Goal: Find specific page/section: Find specific page/section

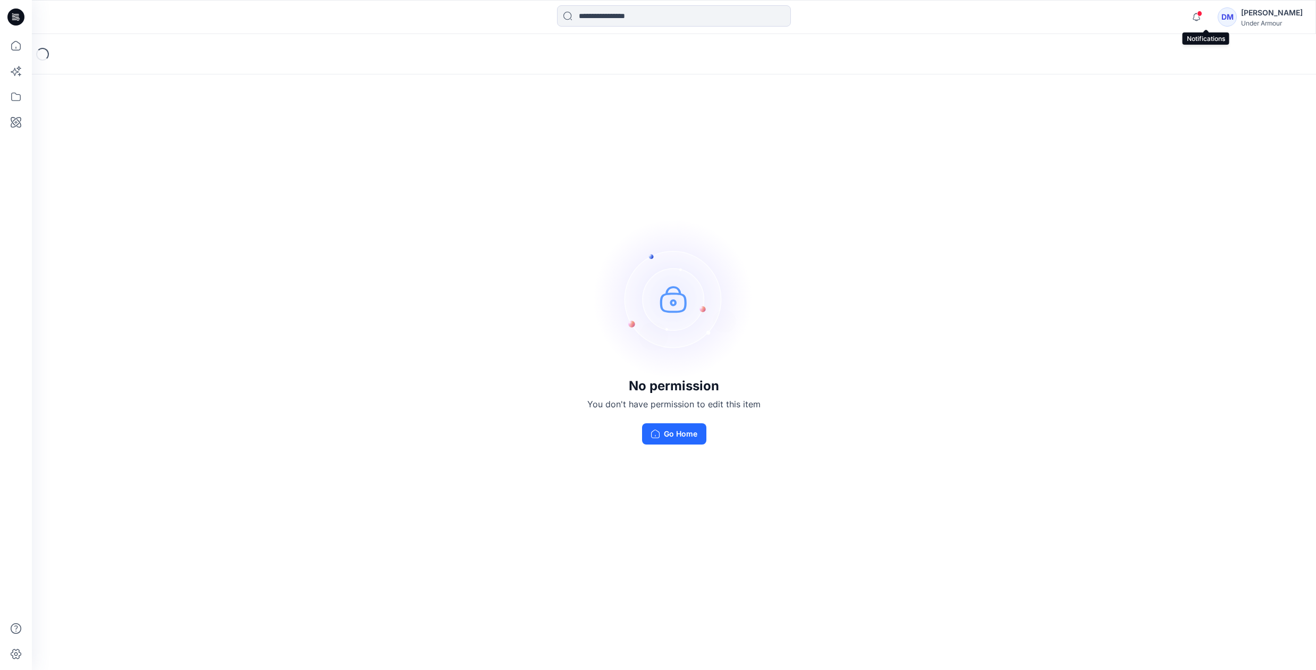
click at [1202, 16] on span at bounding box center [1199, 14] width 5 height 6
click at [931, 129] on div "No permission You don't have permission to edit this item Go Home" at bounding box center [674, 331] width 1284 height 595
click at [45, 54] on div "Loading..." at bounding box center [42, 54] width 17 height 17
click at [719, 15] on input at bounding box center [674, 15] width 234 height 21
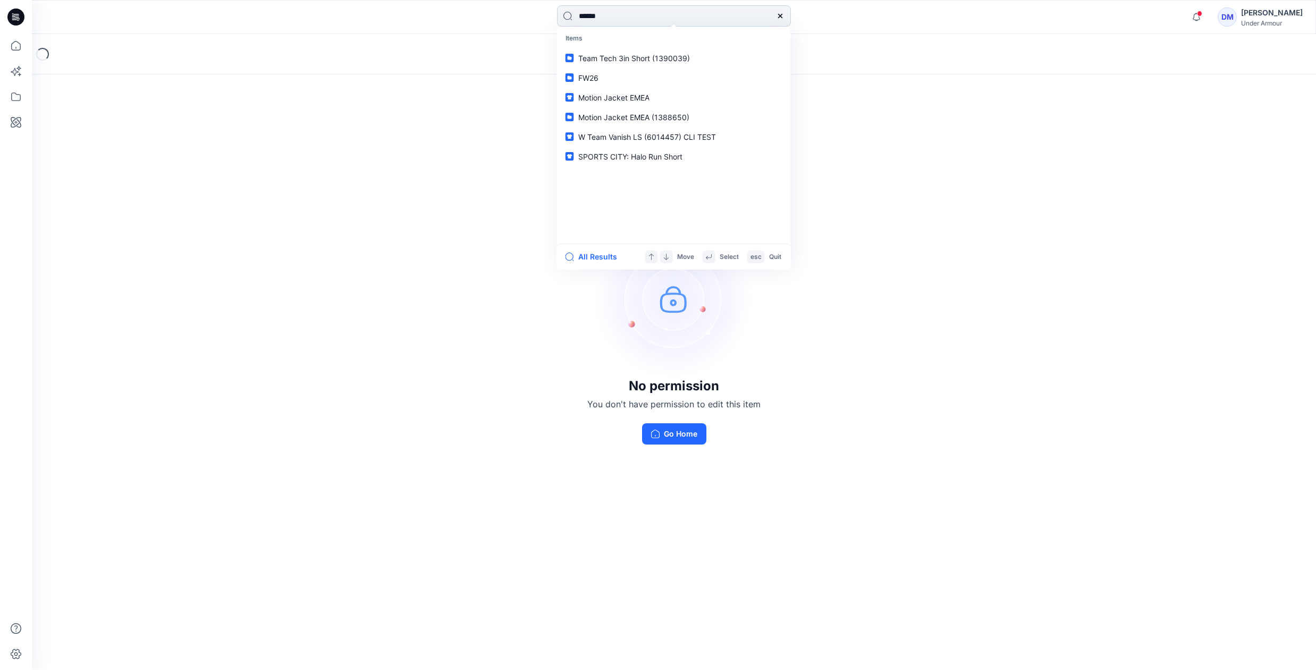
type input "*******"
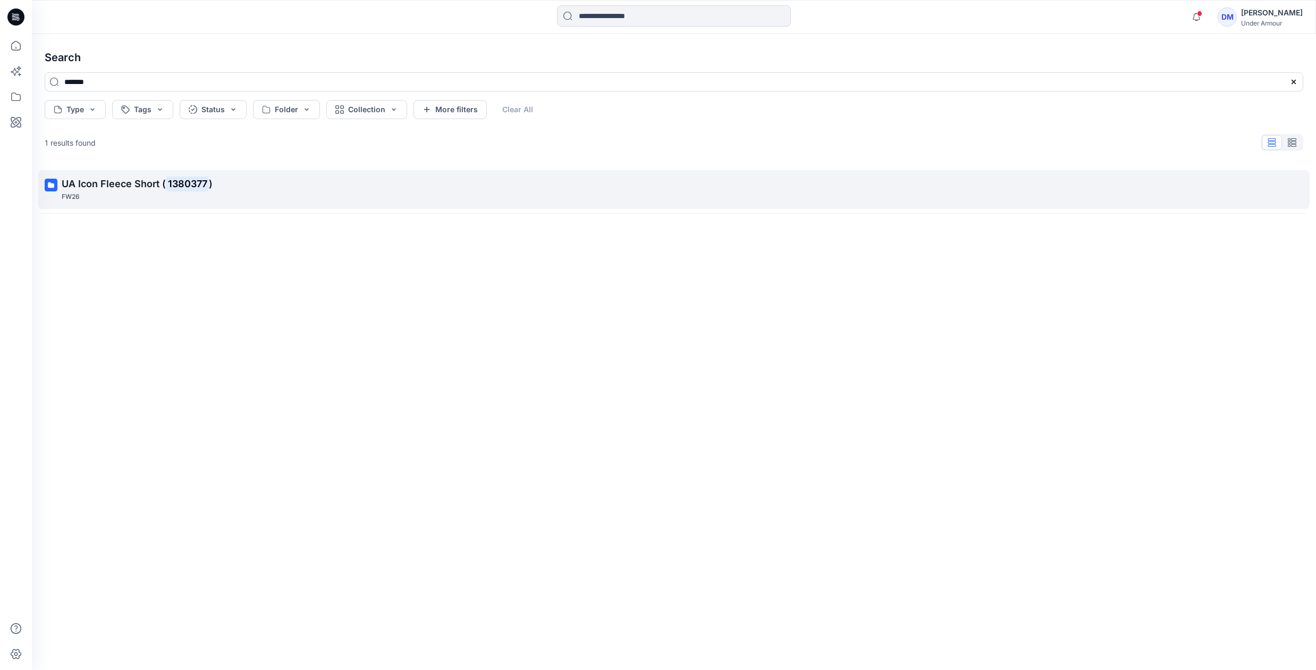
click at [120, 194] on div "FW26" at bounding box center [673, 196] width 1223 height 11
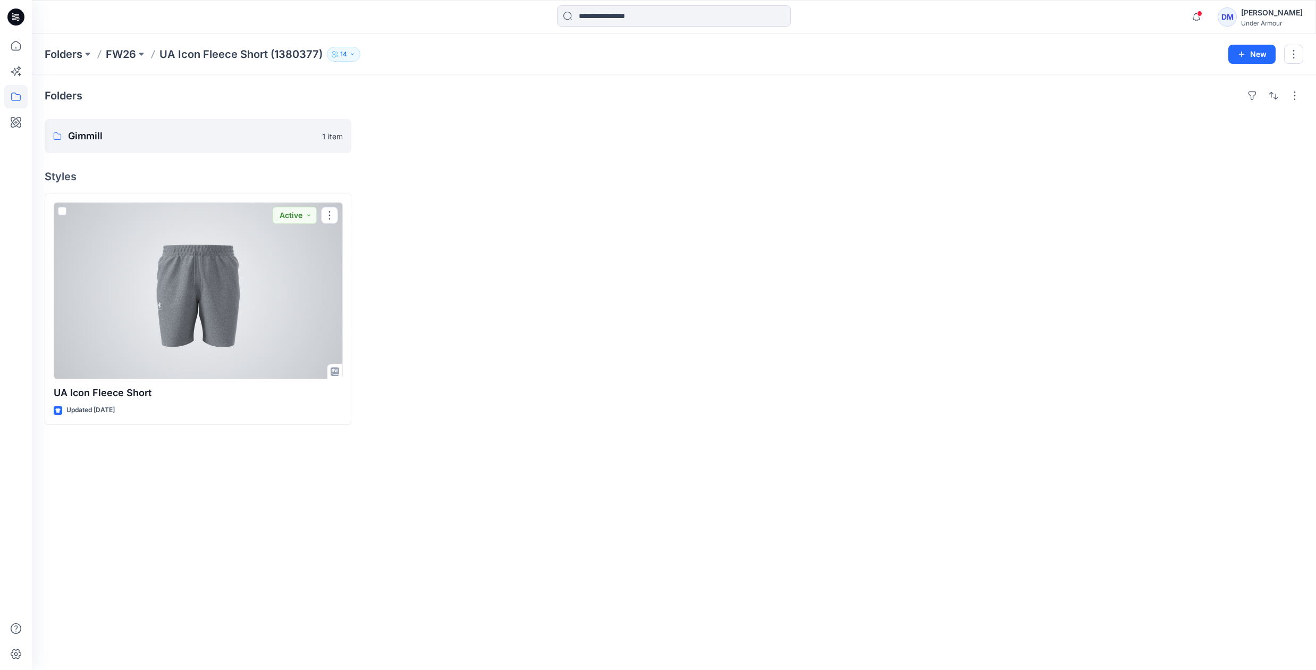
click at [236, 291] on div at bounding box center [198, 291] width 289 height 176
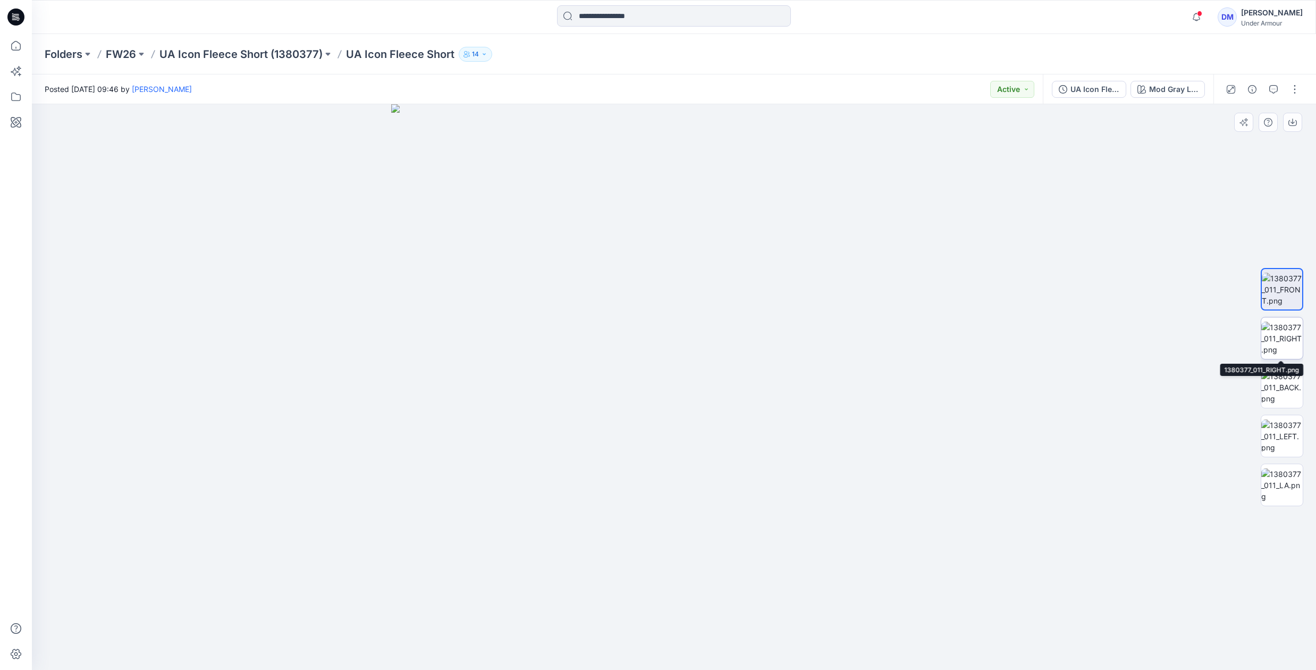
click at [1291, 330] on img at bounding box center [1281, 338] width 41 height 33
click at [1285, 388] on img at bounding box center [1281, 386] width 41 height 33
click at [1283, 434] on img at bounding box center [1281, 435] width 41 height 33
